Goal: Information Seeking & Learning: Learn about a topic

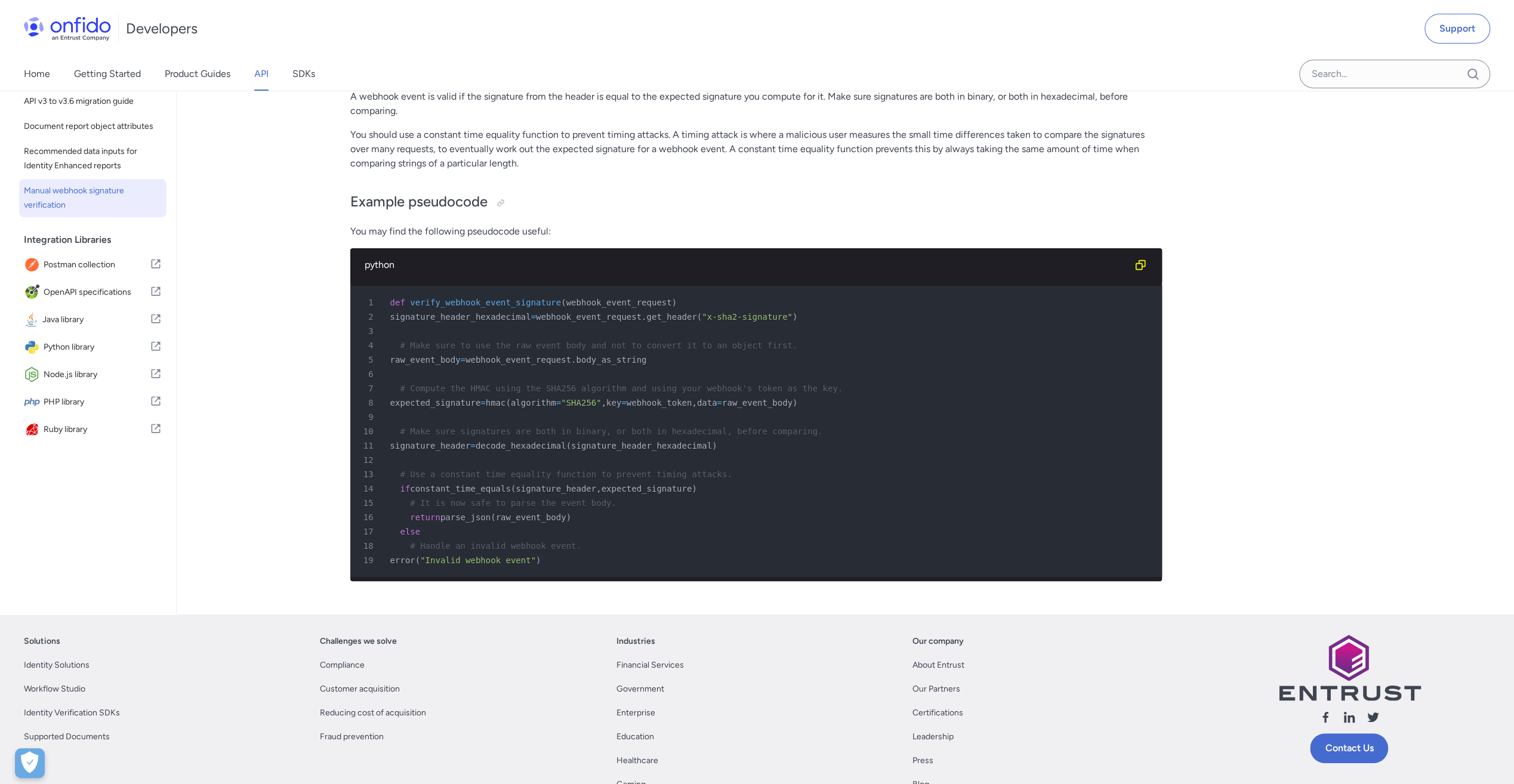
scroll to position [478, 0]
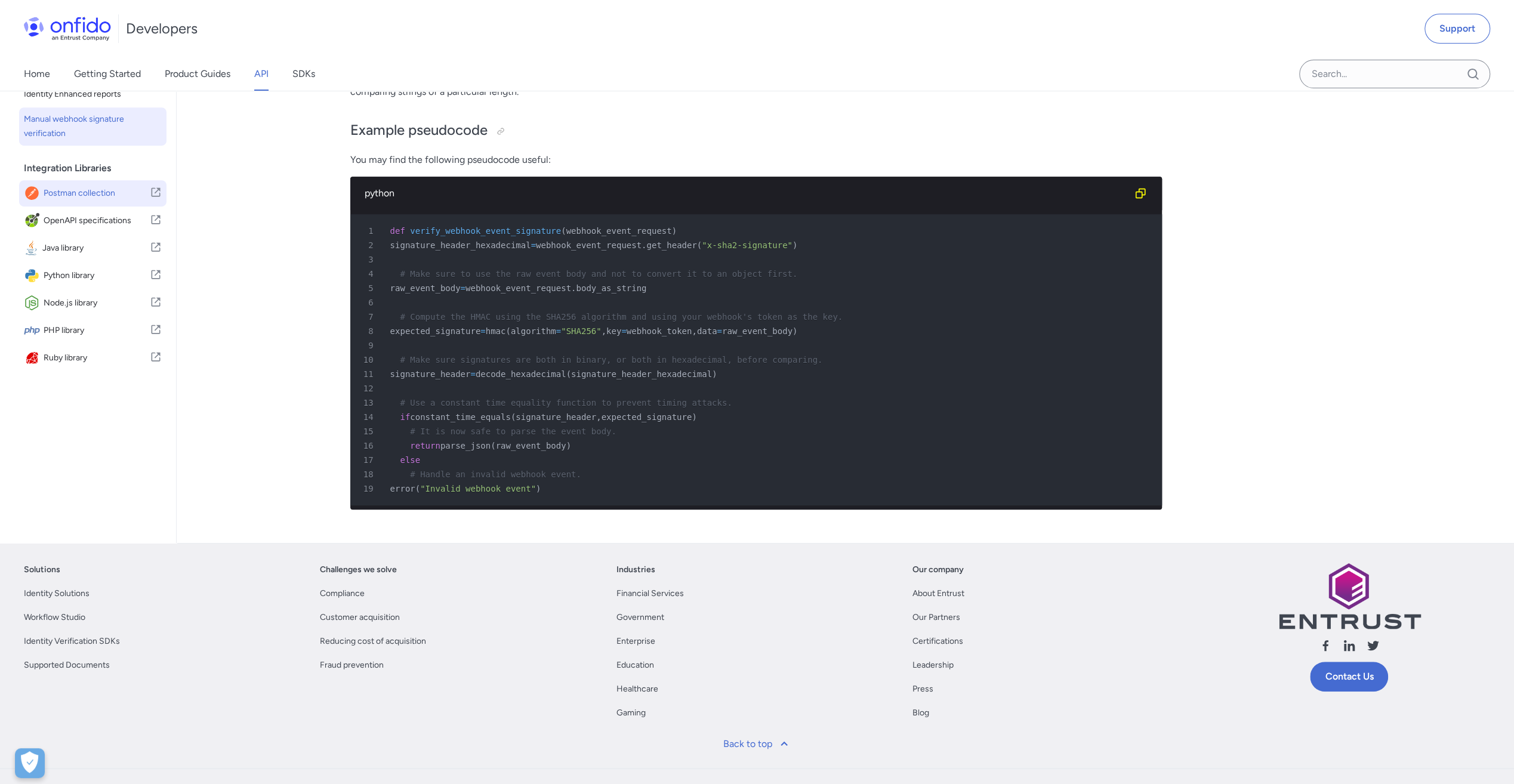
click at [96, 202] on span "Postman collection" at bounding box center [96, 193] width 106 height 17
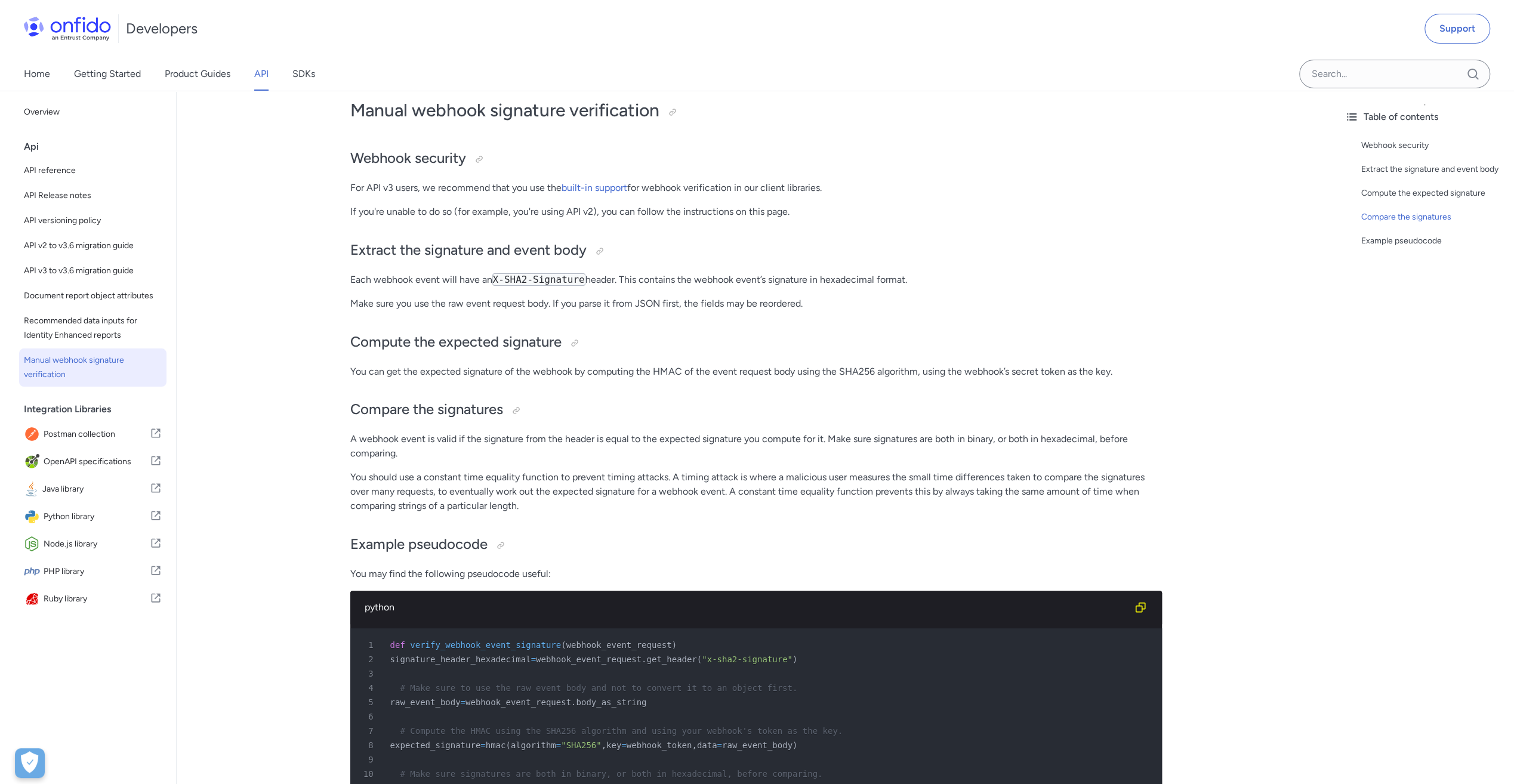
scroll to position [55, 0]
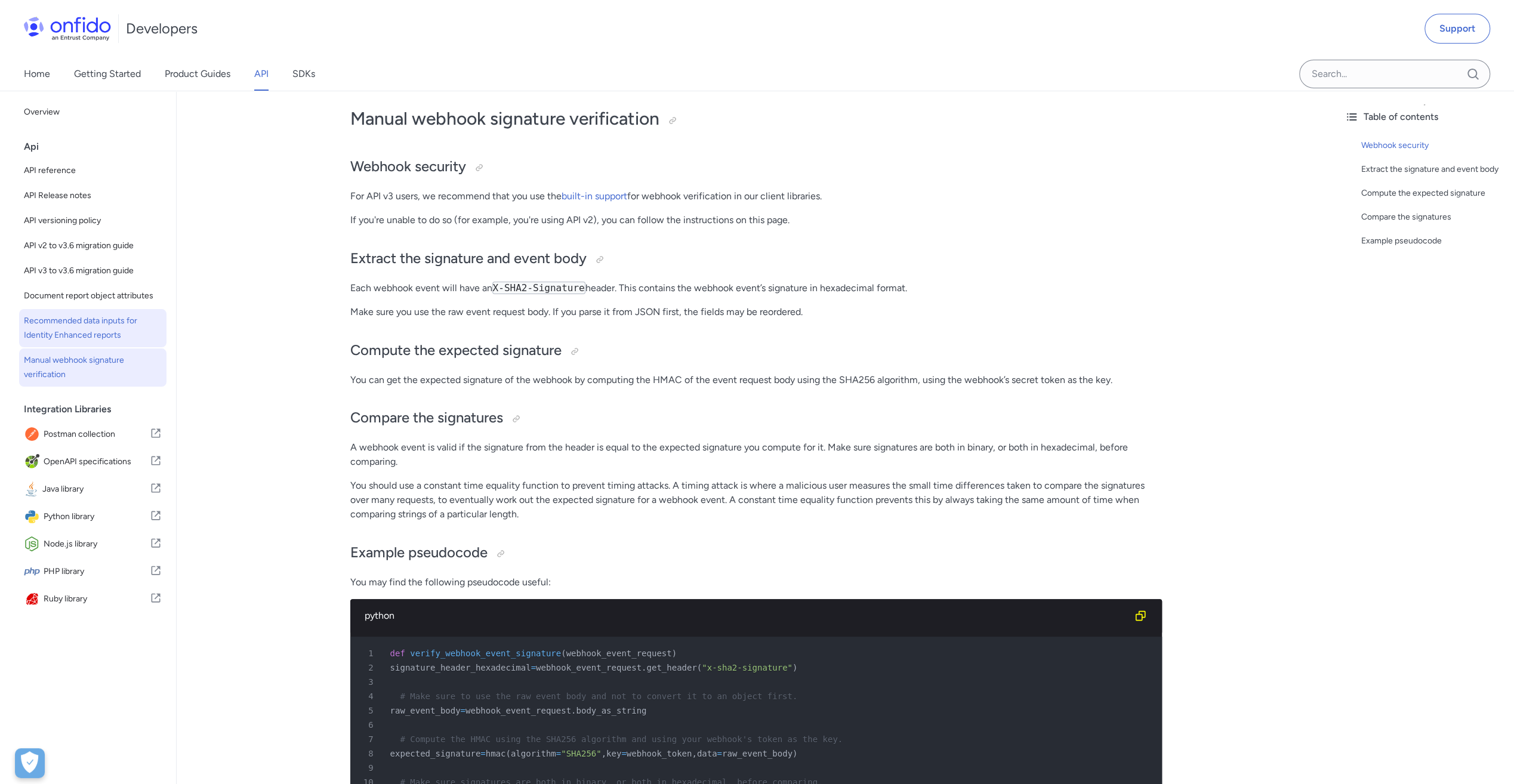
click at [67, 341] on span "Recommended data inputs for Identity Enhanced reports" at bounding box center [93, 328] width 138 height 29
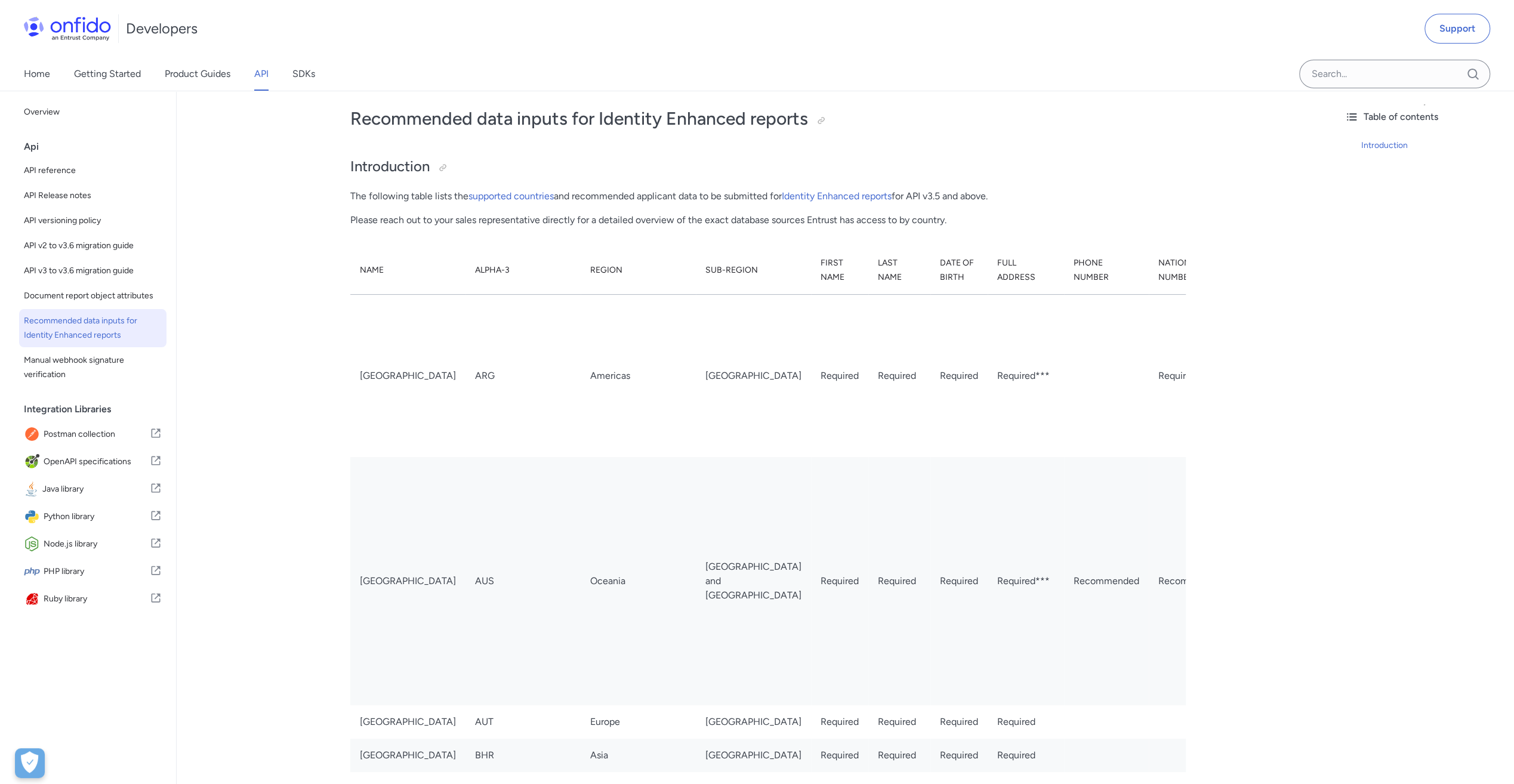
click at [97, 284] on div "Api API reference API Release notes API versioning policy API v2 to v3.6 migrat…" at bounding box center [98, 266] width 147 height 262
click at [52, 167] on span "API reference" at bounding box center [93, 171] width 138 height 14
click at [58, 172] on span "API reference" at bounding box center [93, 171] width 138 height 14
click at [208, 76] on link "Product Guides" at bounding box center [197, 74] width 65 height 34
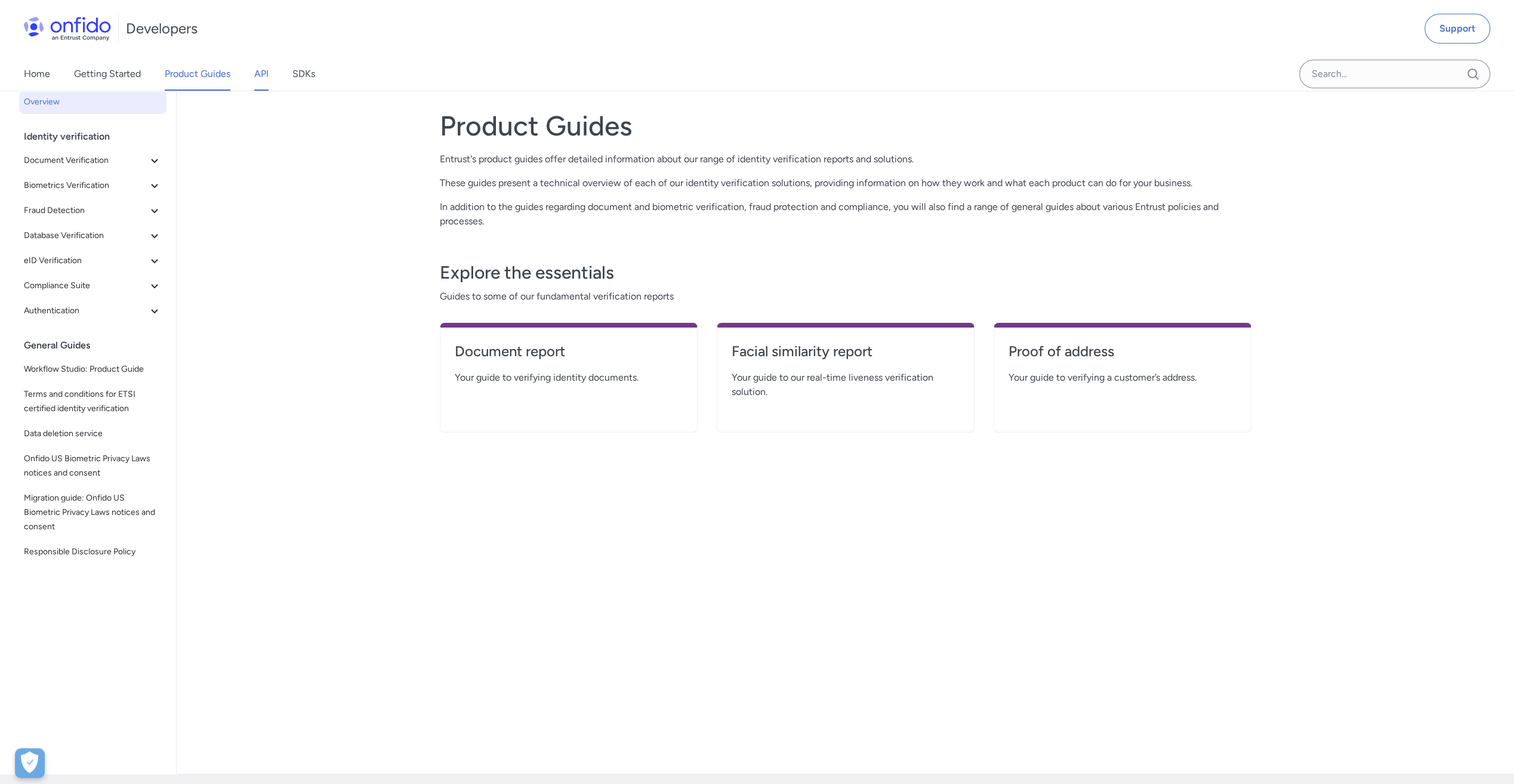
click at [255, 72] on link "API" at bounding box center [261, 74] width 14 height 34
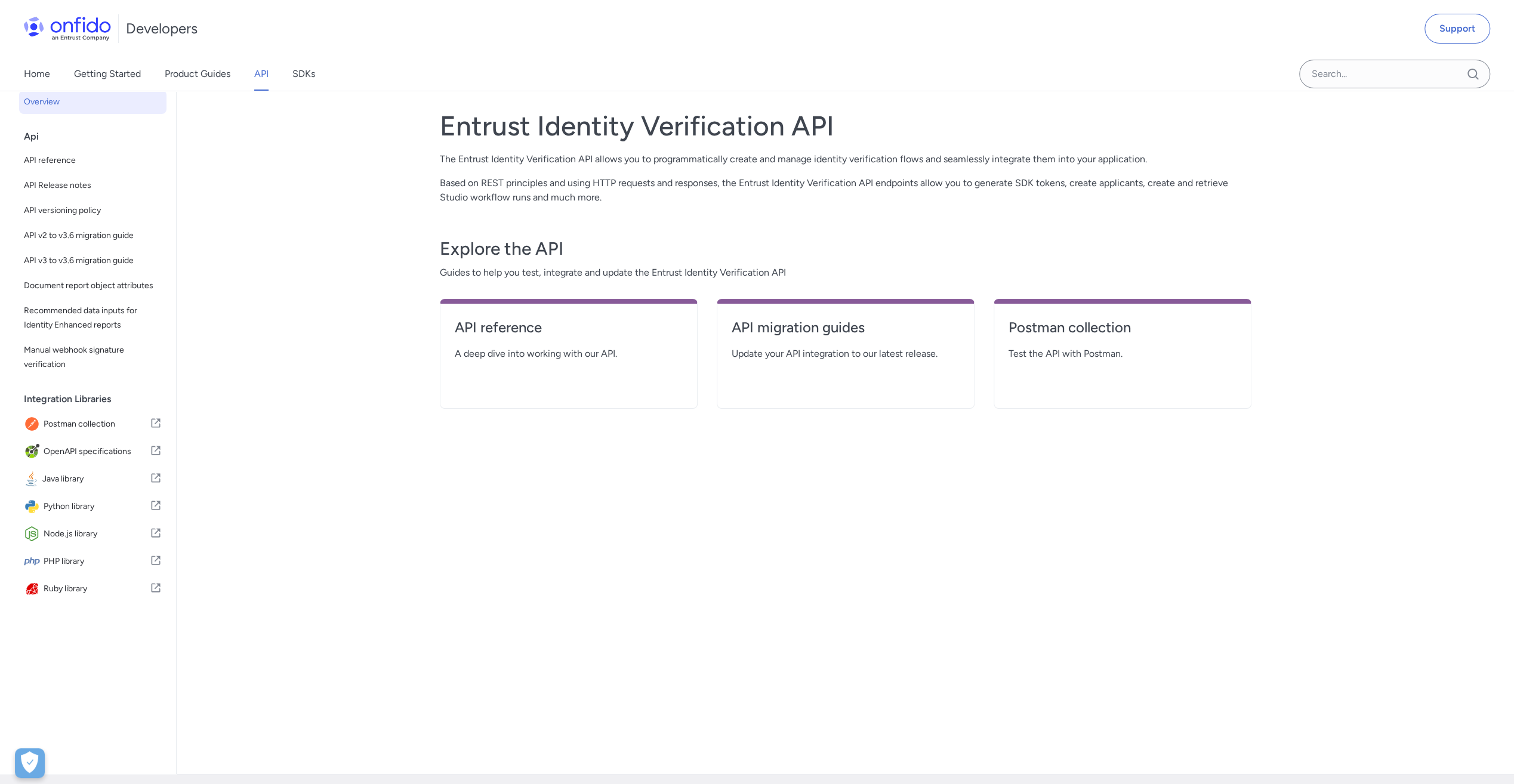
click at [262, 74] on link "API" at bounding box center [261, 74] width 14 height 34
click at [56, 158] on span "API reference" at bounding box center [93, 160] width 138 height 14
click at [519, 324] on h4 "API reference" at bounding box center [569, 328] width 228 height 19
click at [514, 326] on h4 "API reference" at bounding box center [569, 328] width 228 height 19
click at [1076, 330] on h4 "Postman collection" at bounding box center [1122, 328] width 228 height 19
